Goal: Task Accomplishment & Management: Manage account settings

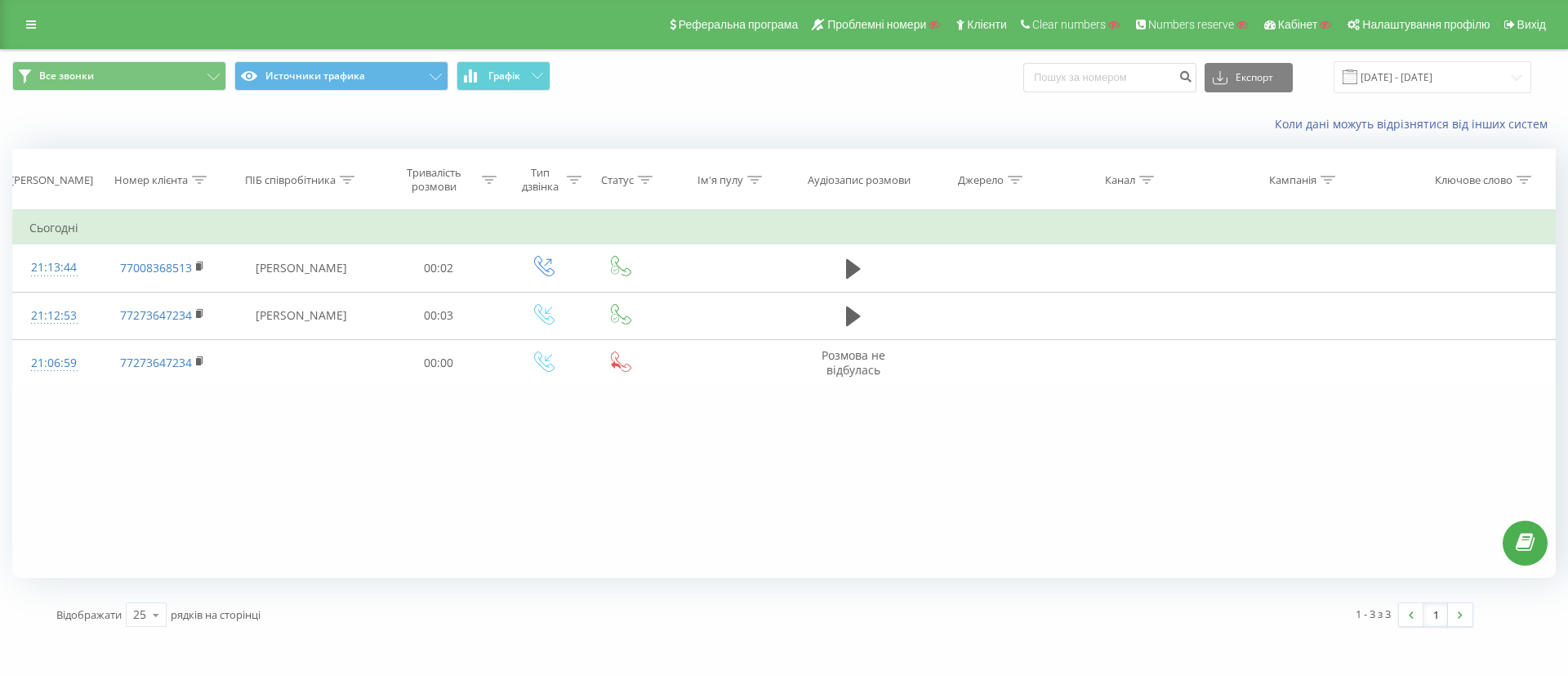
click at [376, 91] on span "Все звонки Источники трафика Графік" at bounding box center [392, 77] width 759 height 32
click at [387, 72] on button "Источники трафика" at bounding box center [341, 76] width 214 height 30
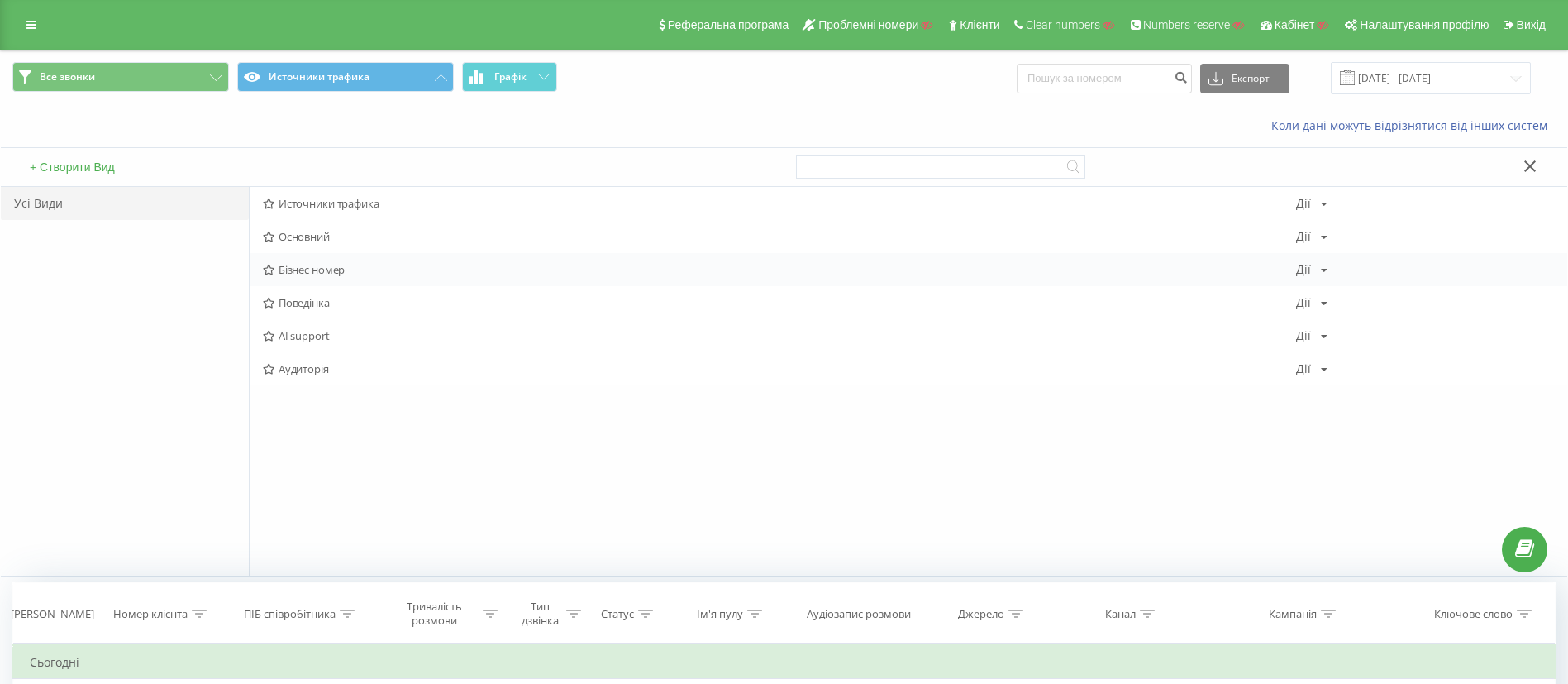
click at [334, 271] on span "Бізнес номер" at bounding box center [779, 270] width 1033 height 12
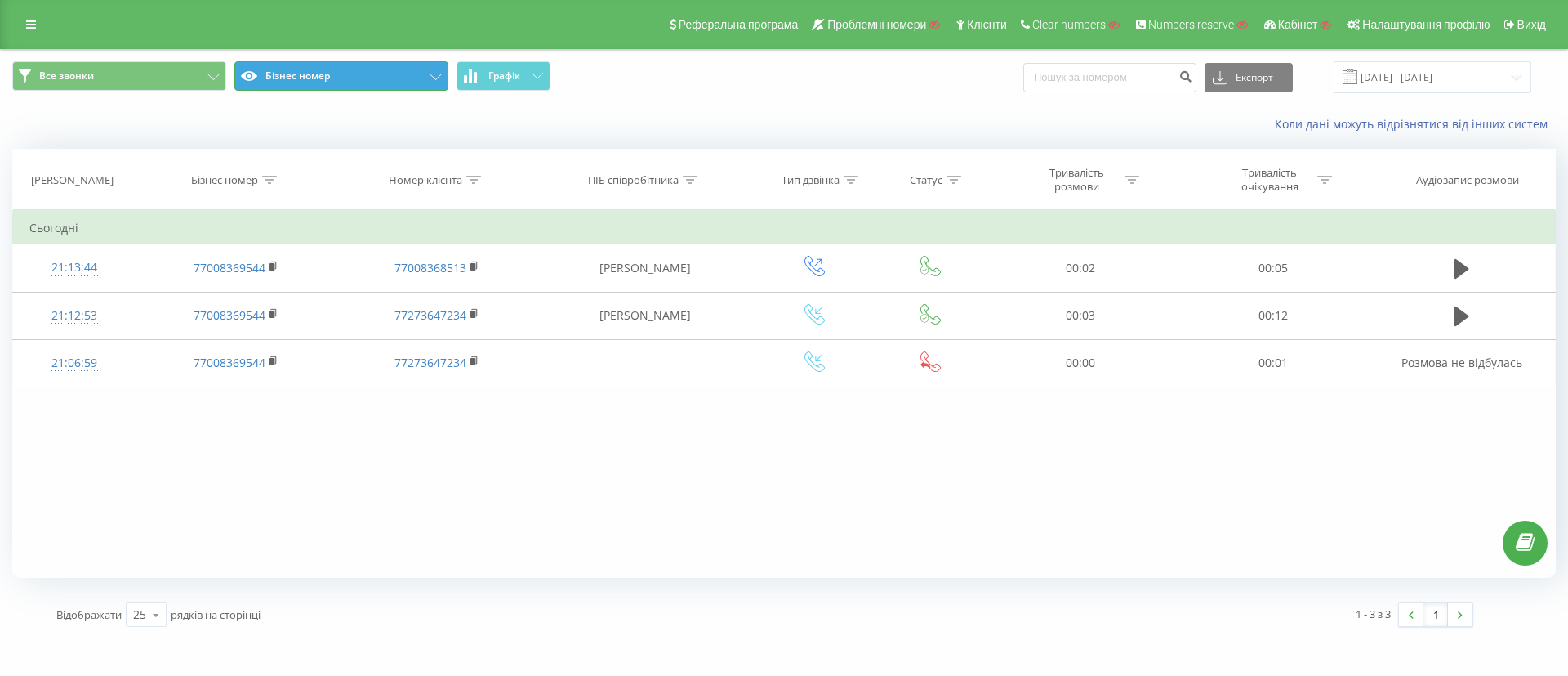
click at [379, 83] on button "Бізнес номер" at bounding box center [341, 76] width 214 height 30
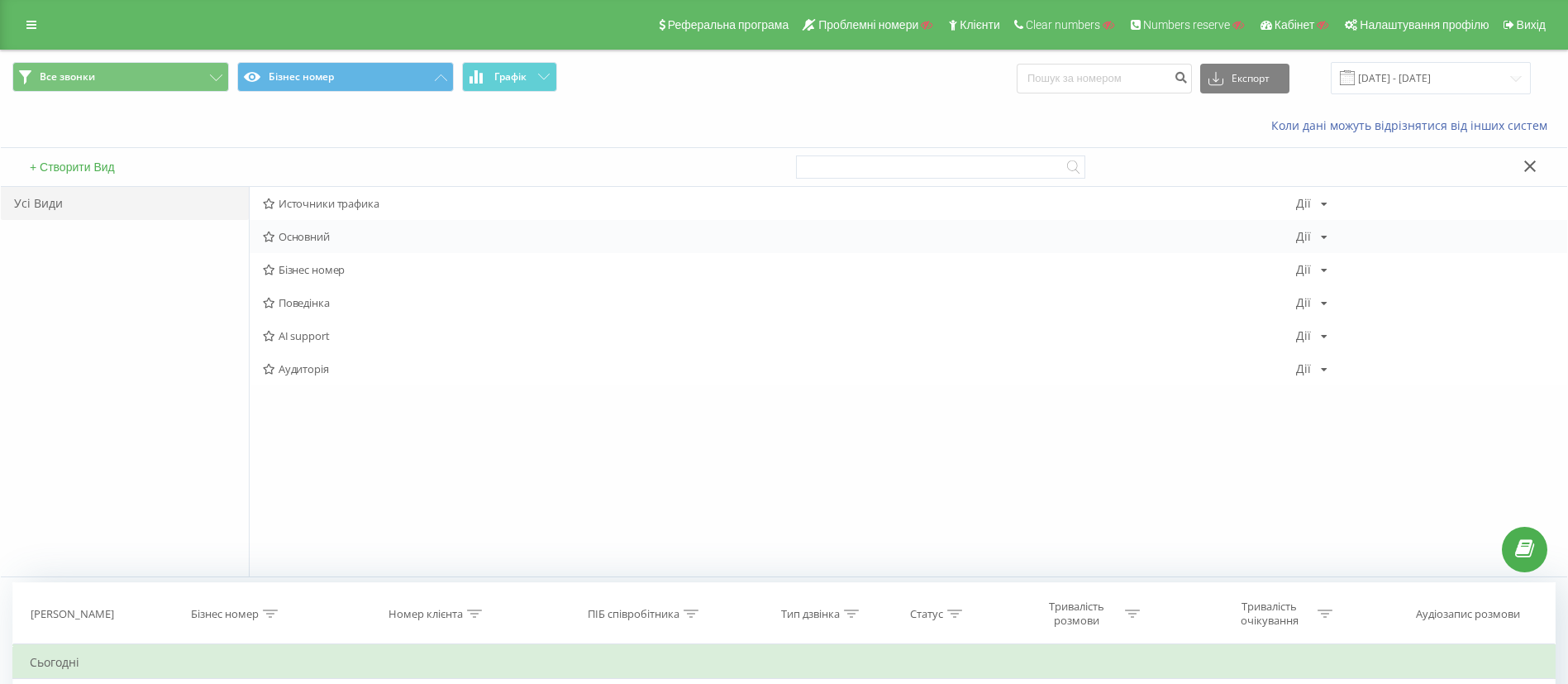
click at [319, 239] on span "Основний" at bounding box center [779, 236] width 1033 height 12
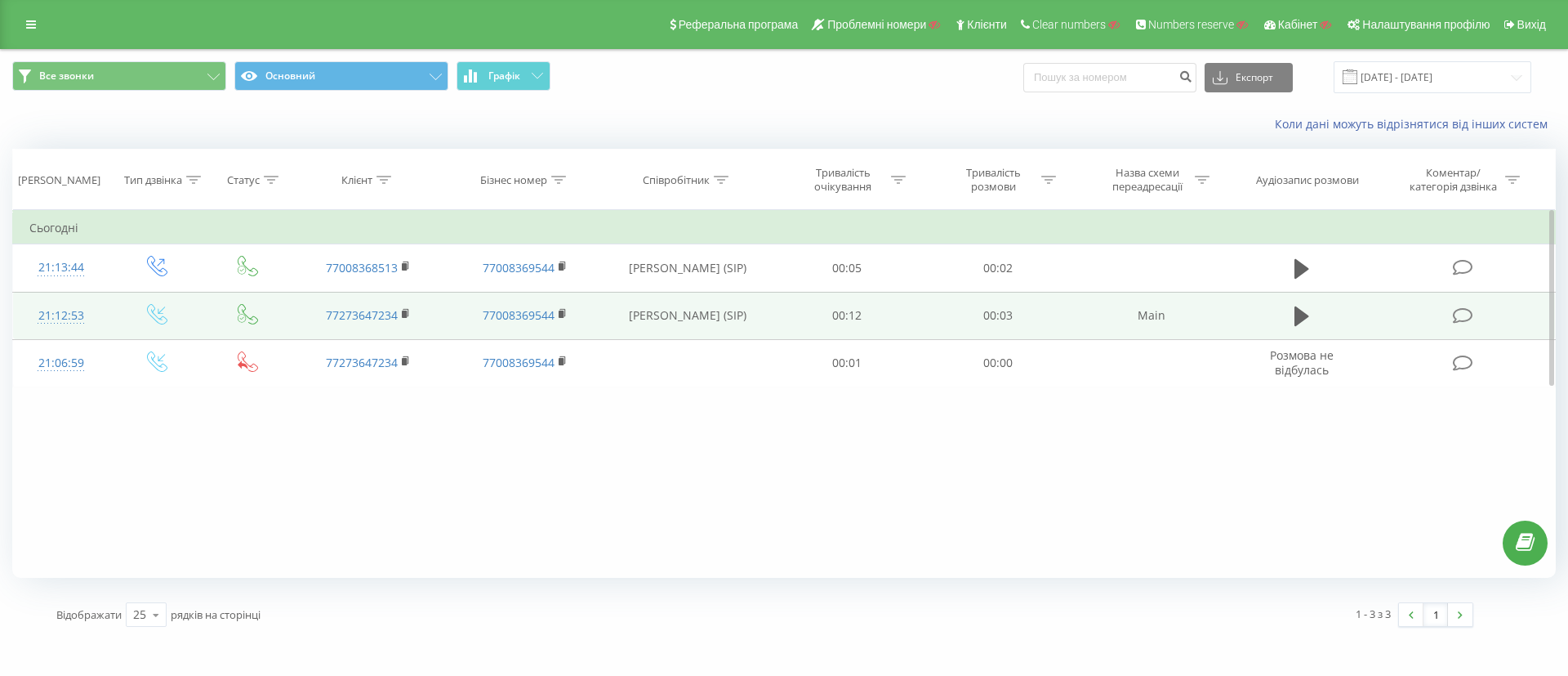
click at [101, 331] on td "21:12:53" at bounding box center [61, 316] width 96 height 48
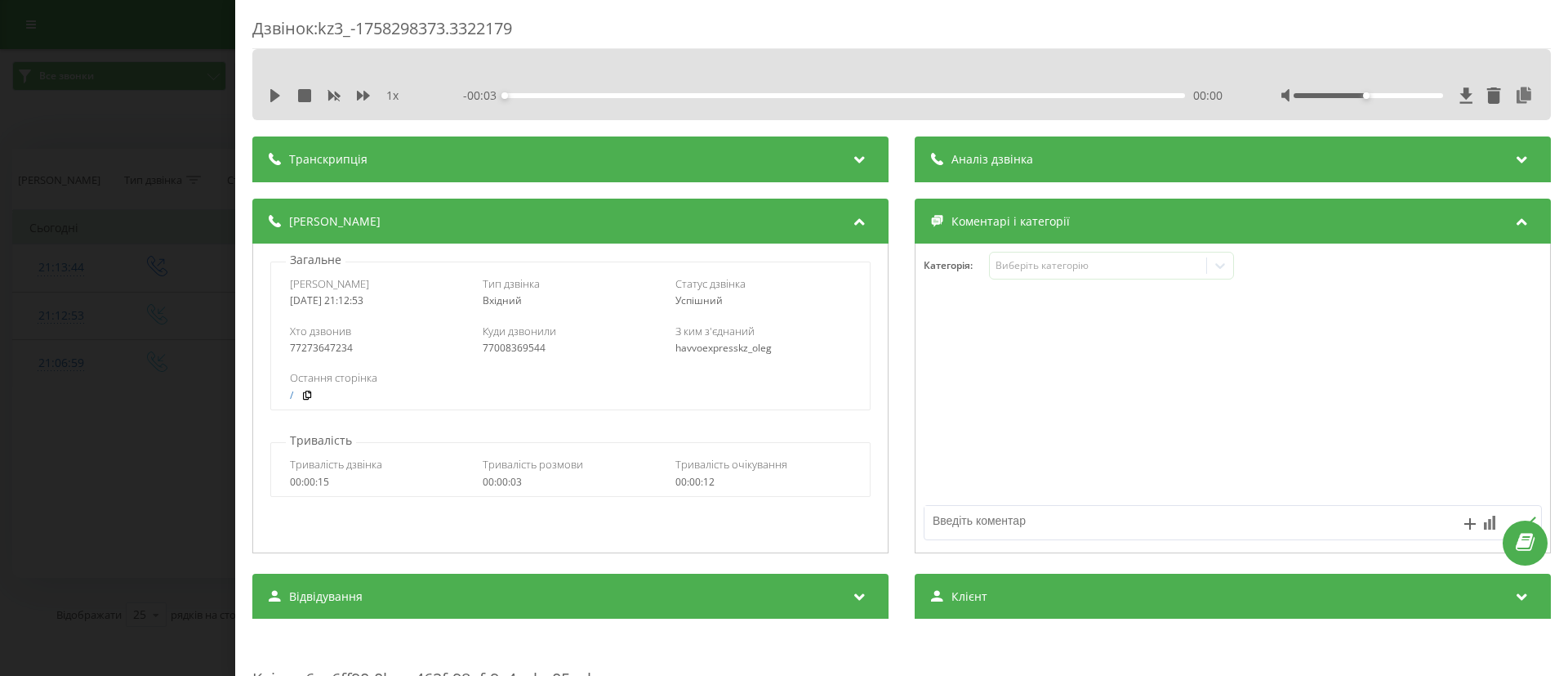
click at [523, 337] on span "Куди дзвонили" at bounding box center [519, 331] width 73 height 15
click at [478, 353] on div "Хто дзвонив 77273647234 Куди дзвонили 77008369544 З ким з'єднаний havvoexpressk…" at bounding box center [570, 340] width 597 height 48
click at [327, 352] on div "77273647234" at bounding box center [378, 348] width 176 height 12
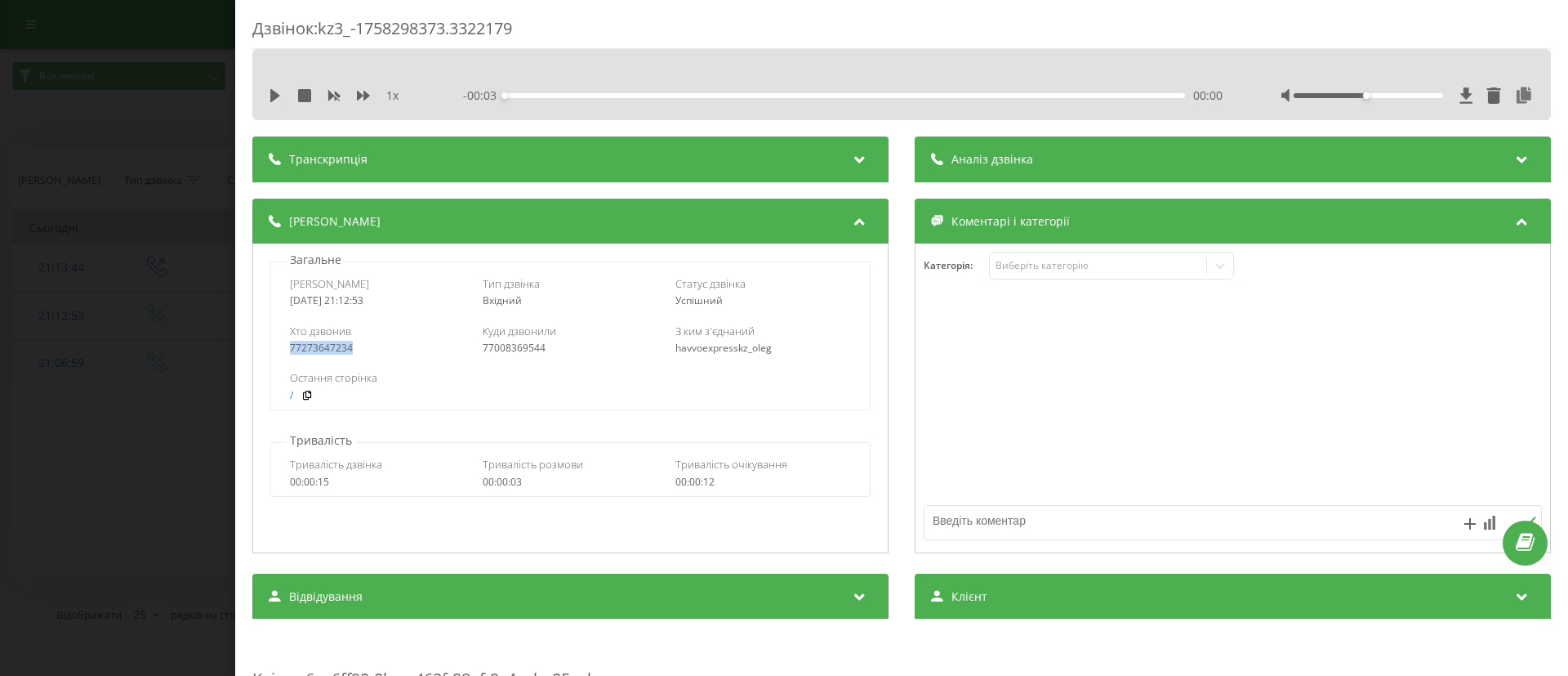
click at [327, 352] on div "77273647234" at bounding box center [378, 348] width 176 height 12
click at [528, 351] on div "77008369544" at bounding box center [570, 348] width 176 height 12
click at [173, 452] on div "Дзвінок : kz3_-1758298373.3322179 1 x - 00:03 00:00 00:00 Транскрипція Для AI-а…" at bounding box center [784, 338] width 1568 height 676
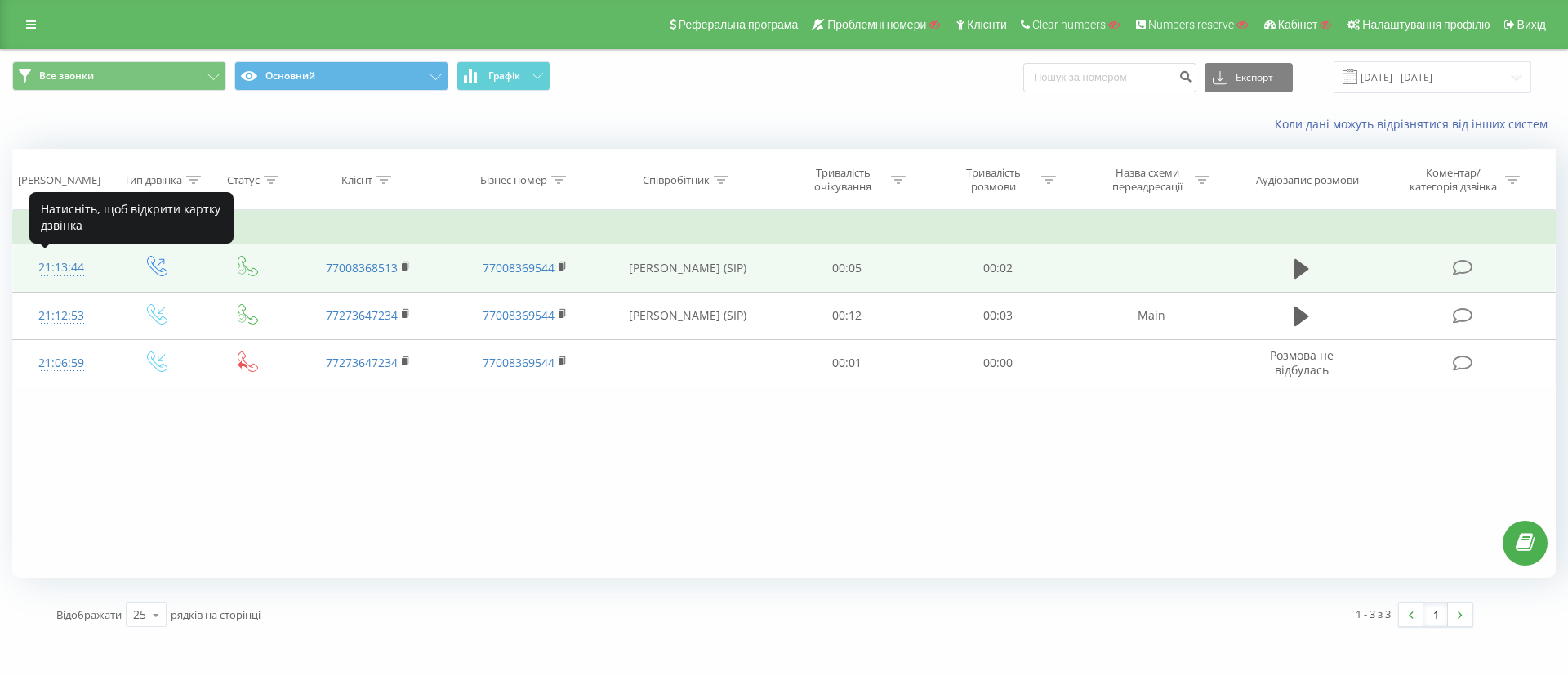
click at [90, 281] on div "21:13:44" at bounding box center [62, 267] width 64 height 32
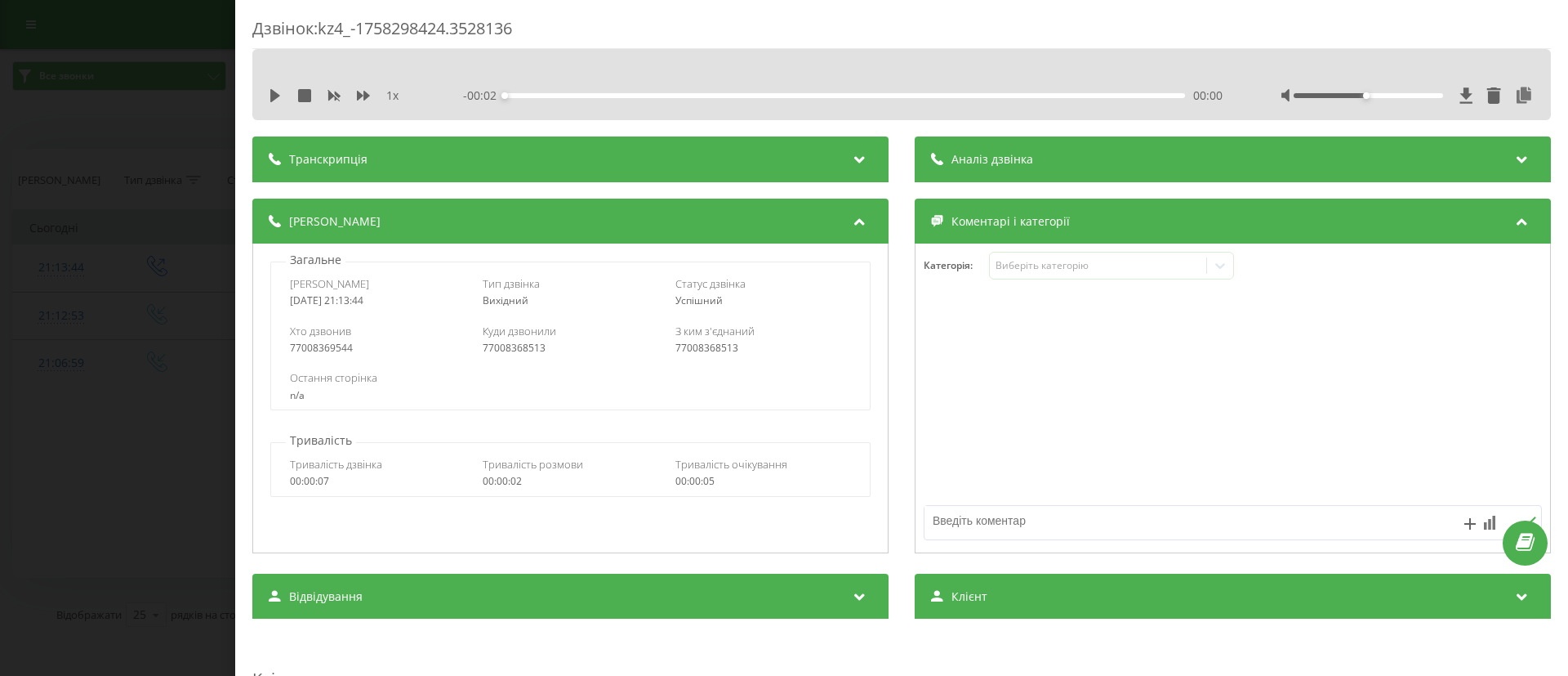
click at [320, 351] on div "77008369544" at bounding box center [378, 348] width 176 height 12
click at [496, 354] on div "77008368513" at bounding box center [570, 348] width 176 height 12
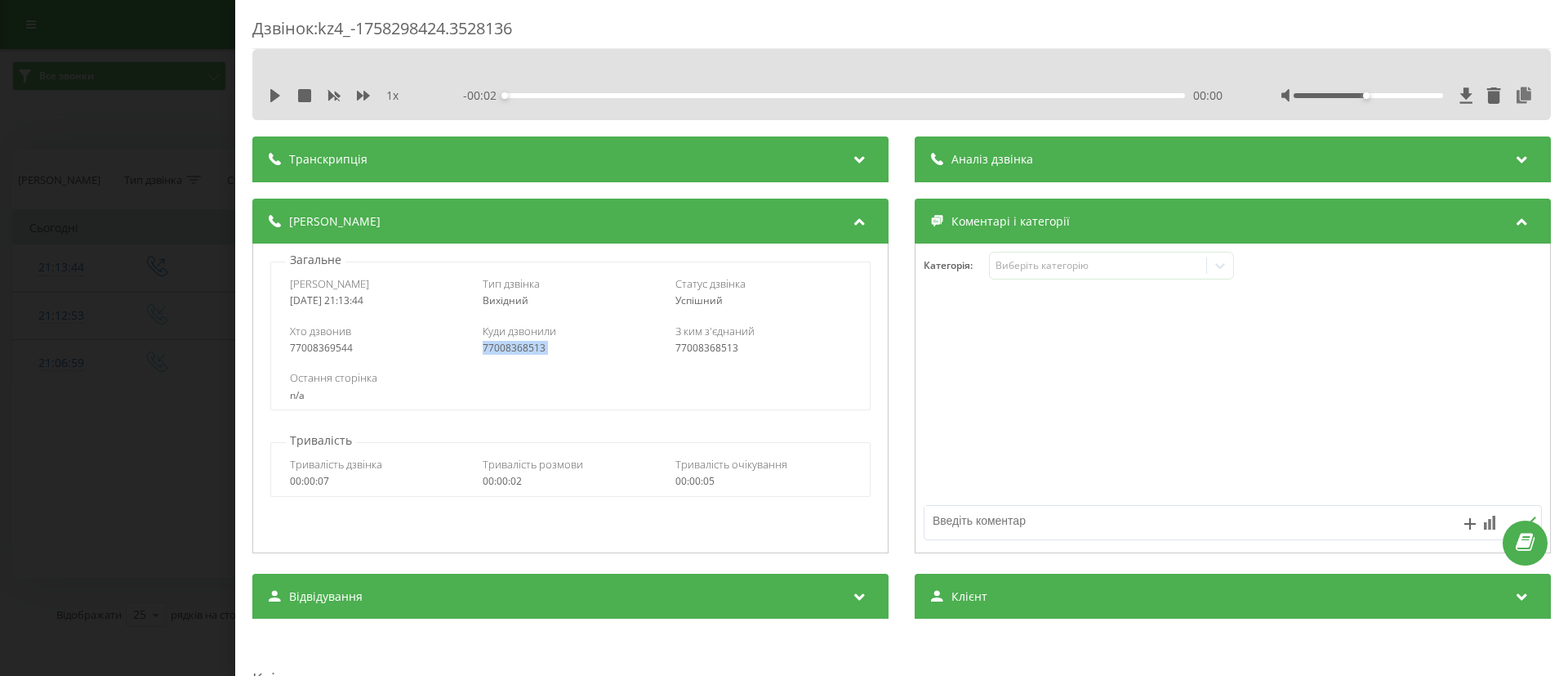
click at [81, 507] on div "Дзвінок : kz4_-1758298424.3528136 1 x - 00:02 00:00 00:00 Транскрипція Для AI-а…" at bounding box center [784, 338] width 1568 height 676
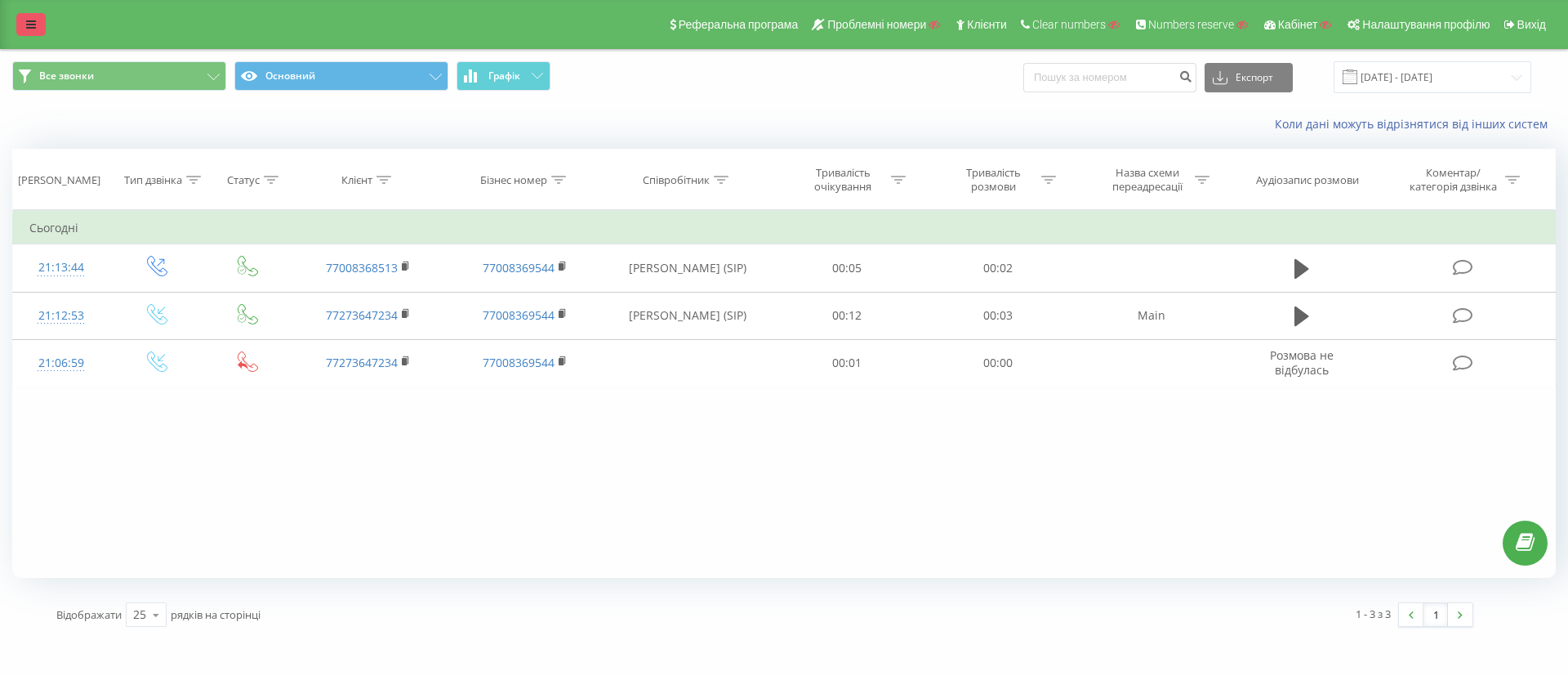
click at [33, 24] on icon at bounding box center [31, 25] width 10 height 12
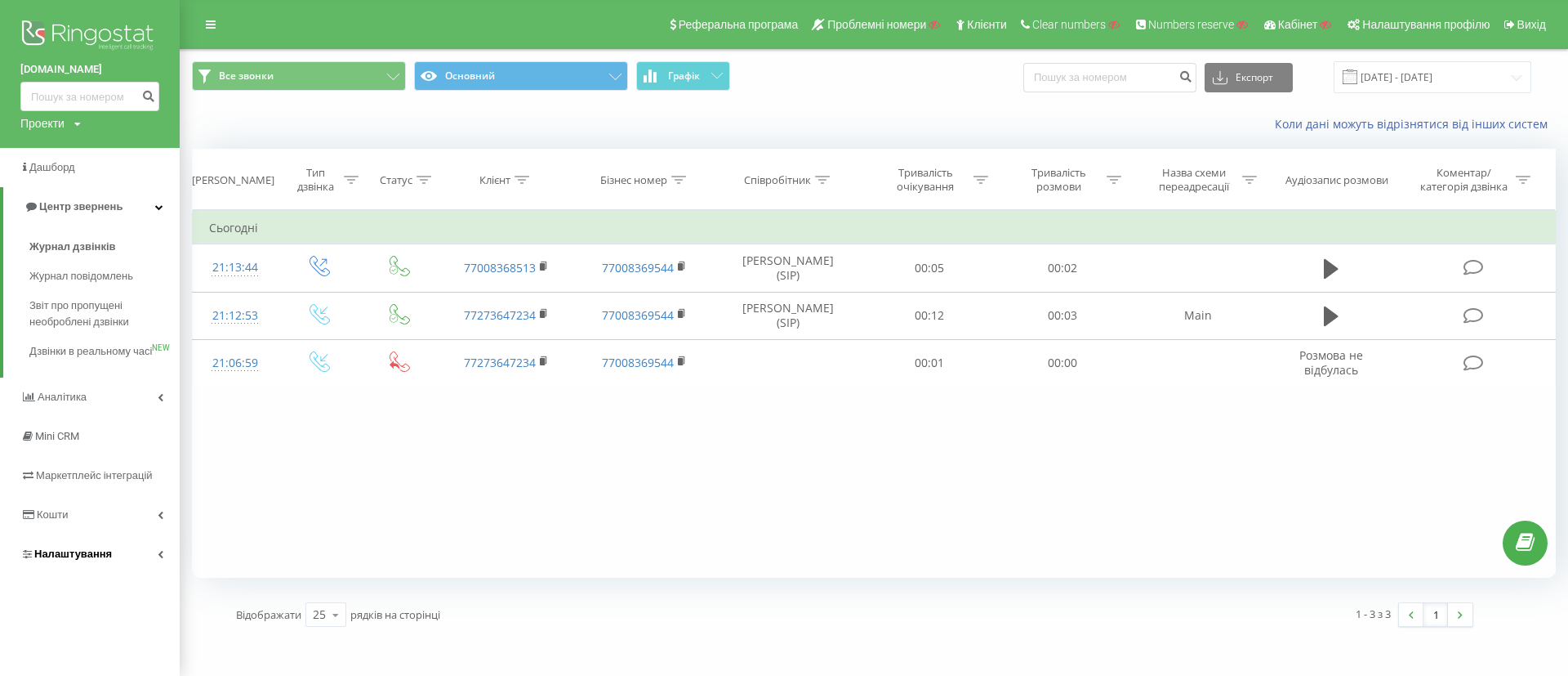
click at [96, 574] on link "Налаштування" at bounding box center [90, 554] width 180 height 39
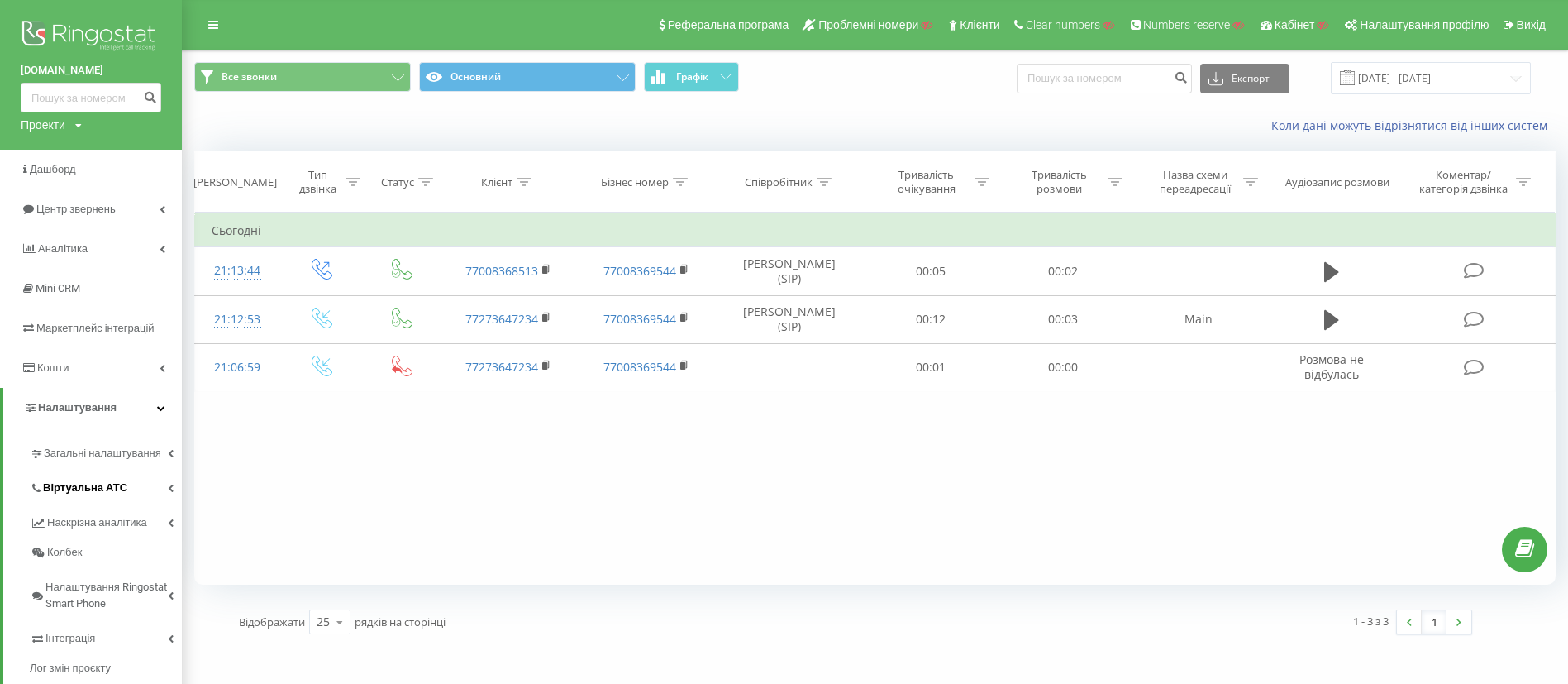
click at [104, 485] on span "Віртуальна АТС" at bounding box center [85, 488] width 84 height 17
click at [89, 552] on span "Переадресація" at bounding box center [91, 546] width 79 height 17
